Goal: Information Seeking & Learning: Learn about a topic

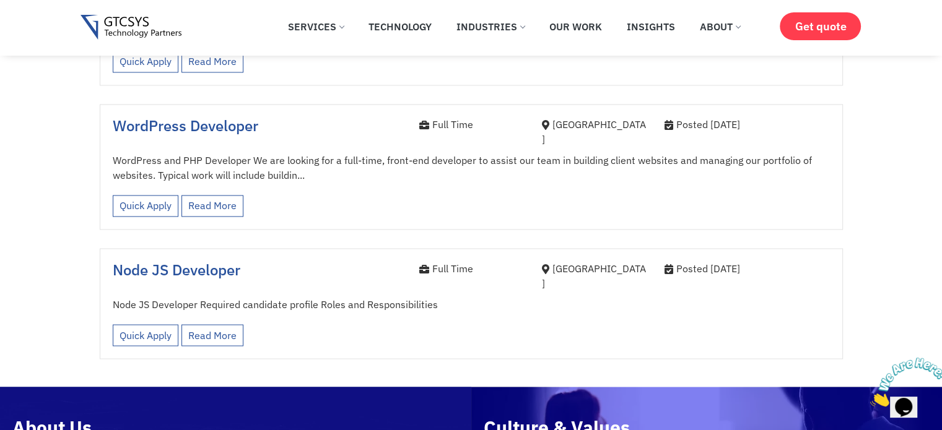
scroll to position [2043, 0]
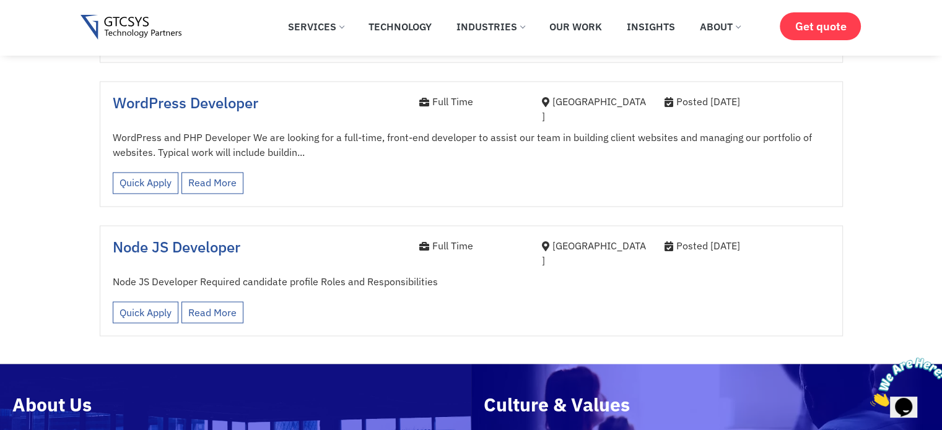
click at [178, 237] on span "Node JS Developer" at bounding box center [177, 247] width 128 height 20
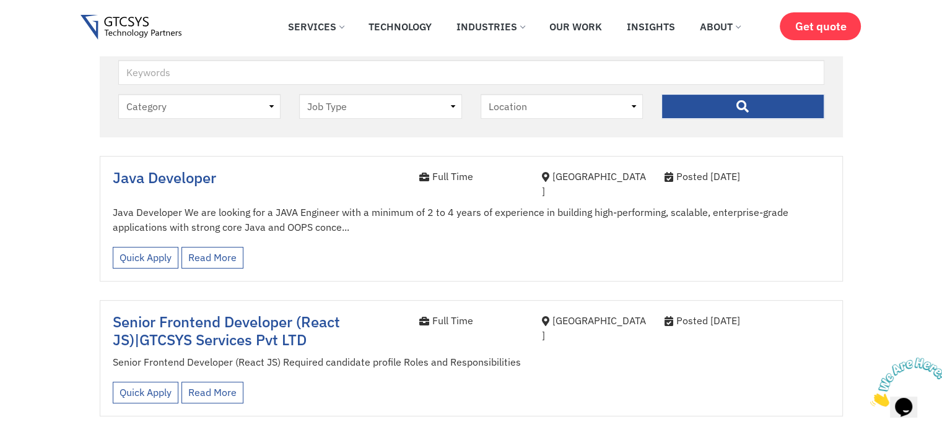
scroll to position [310, 0]
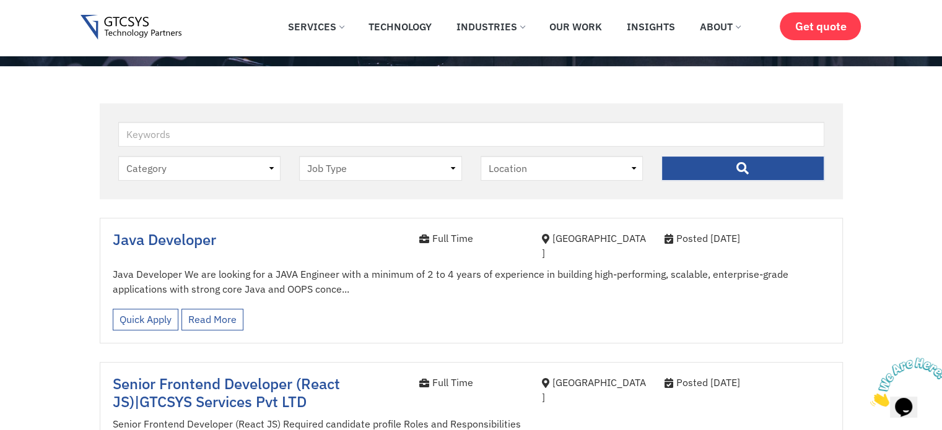
click at [173, 241] on span "Java Developer" at bounding box center [164, 240] width 103 height 20
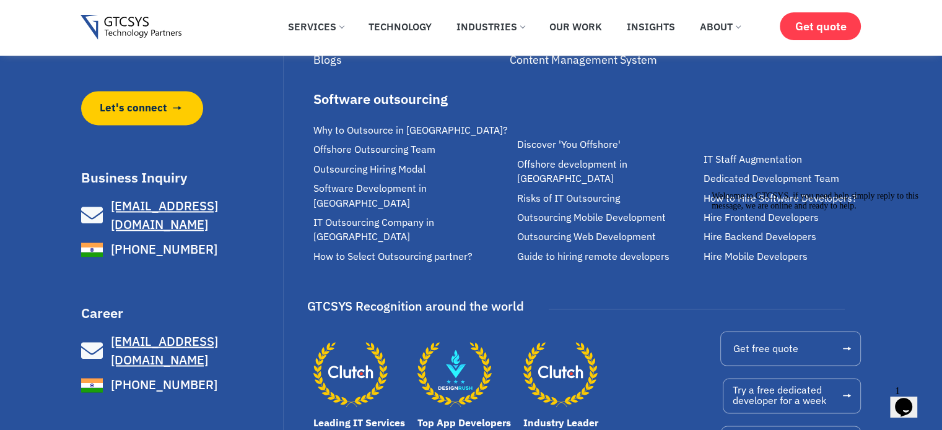
scroll to position [1902, 0]
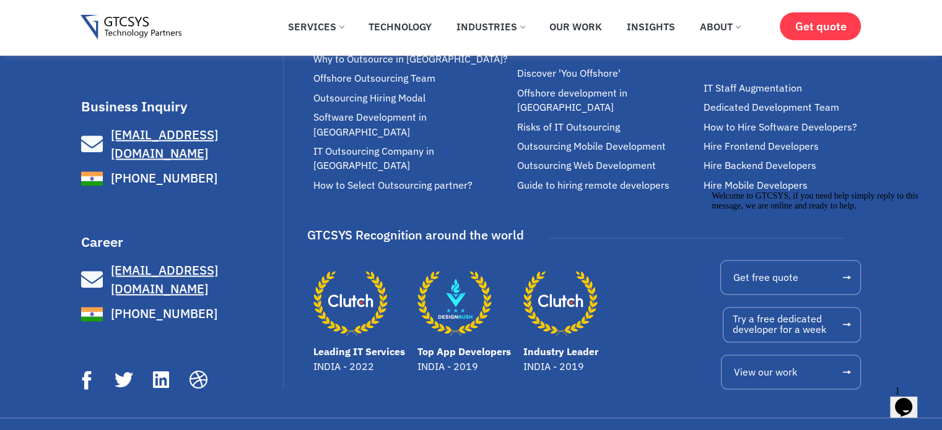
click at [149, 262] on span "[EMAIL_ADDRESS][DOMAIN_NAME]" at bounding box center [164, 279] width 107 height 35
click at [232, 242] on div "Career [EMAIL_ADDRESS][DOMAIN_NAME] [PHONE_NUMBER]" at bounding box center [180, 280] width 199 height 90
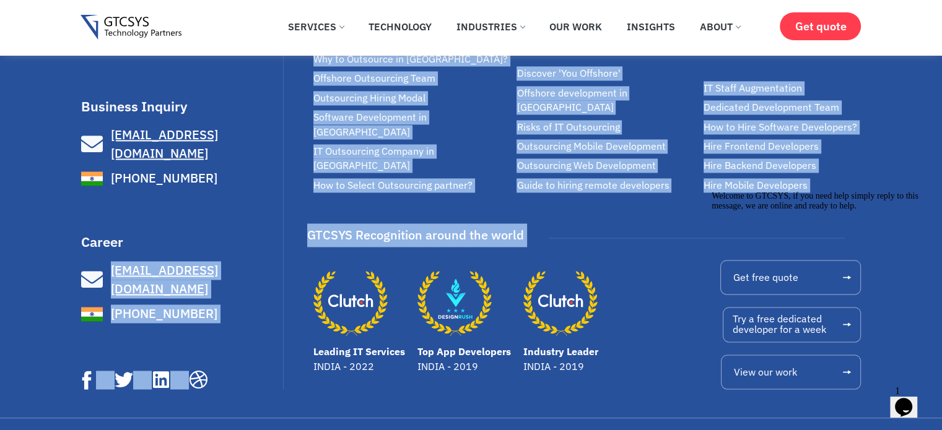
drag, startPoint x: 280, startPoint y: 312, endPoint x: 104, endPoint y: 254, distance: 185.0
click at [104, 254] on div "We make great software applications for your customers and teams to do its best…" at bounding box center [471, 118] width 780 height 599
copy div "[EMAIL_ADDRESS][DOMAIN_NAME] [PHONE_NUMBER] Facebook Icon Twitter Linkedin Drib…"
